Goal: Navigation & Orientation: Understand site structure

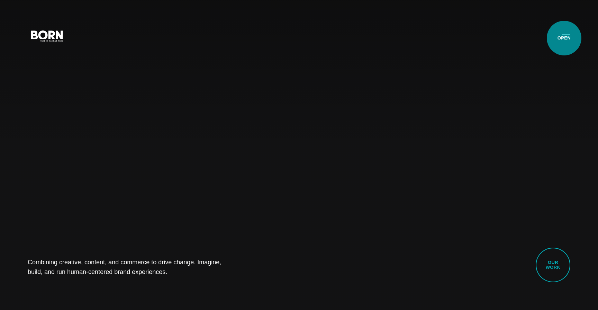
click at [564, 38] on button "Primary Menu" at bounding box center [566, 35] width 17 height 15
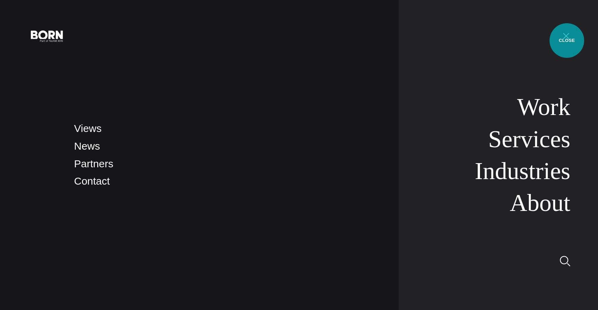
click at [567, 39] on button "Primary Menu" at bounding box center [566, 35] width 17 height 15
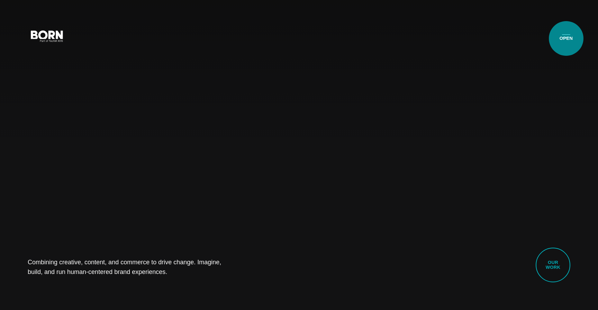
click at [566, 38] on button "Primary Menu" at bounding box center [566, 35] width 17 height 15
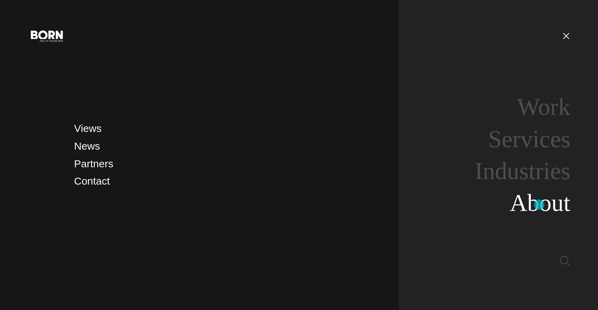
click at [539, 205] on link "About" at bounding box center [540, 202] width 61 height 27
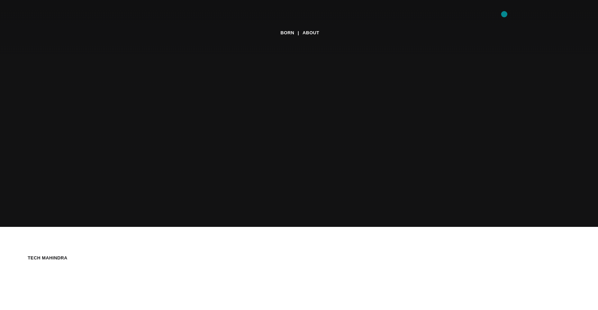
scroll to position [29, 0]
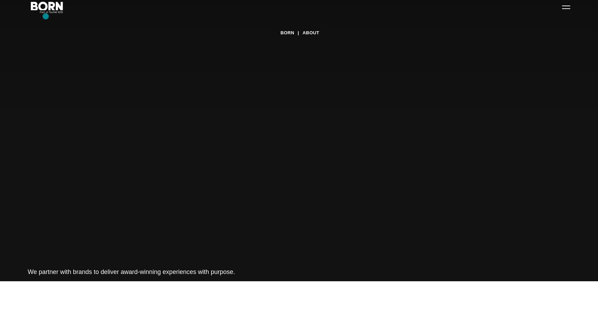
click at [46, 16] on div "BORN About Tech Mahindra We partner with brands to deliver award-winning experi…" at bounding box center [299, 155] width 598 height 310
click at [50, 7] on icon ".st0{display:none;} .st1{display:inline;} .st2{font-family:'HelveticaNeue-Mediu…" at bounding box center [47, 7] width 44 height 18
